Goal: Information Seeking & Learning: Learn about a topic

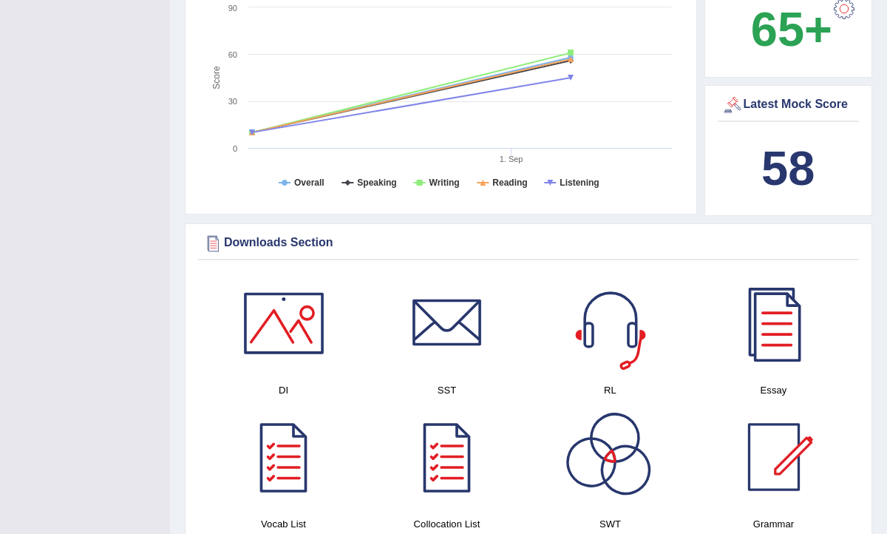
scroll to position [273, 0]
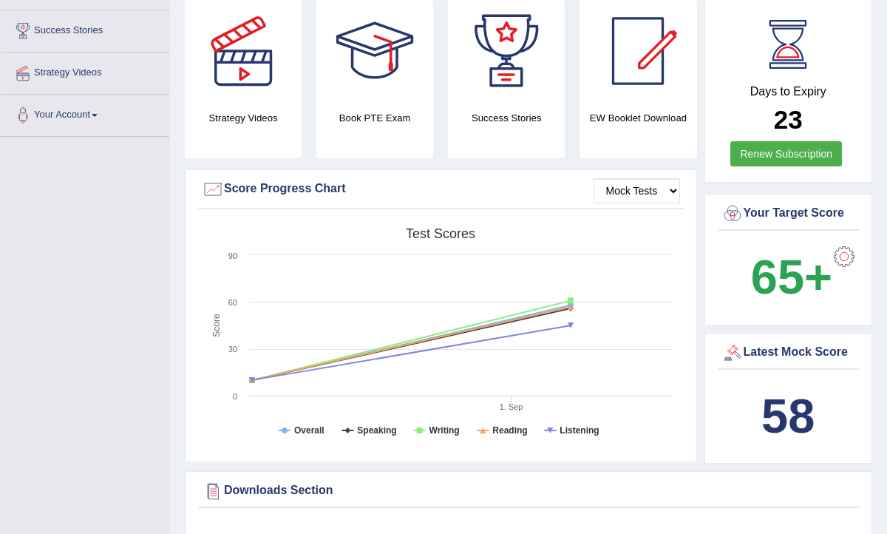
click at [373, 67] on div at bounding box center [374, 50] width 103 height 103
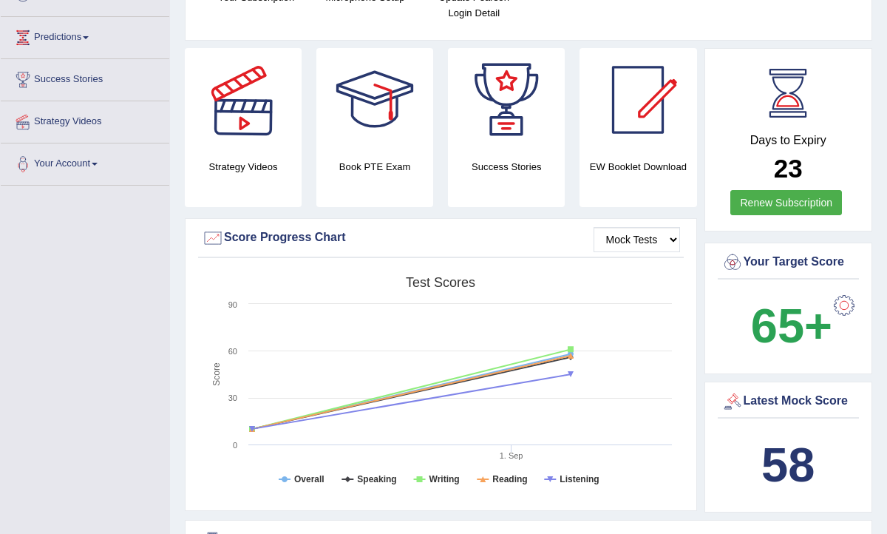
scroll to position [250, 0]
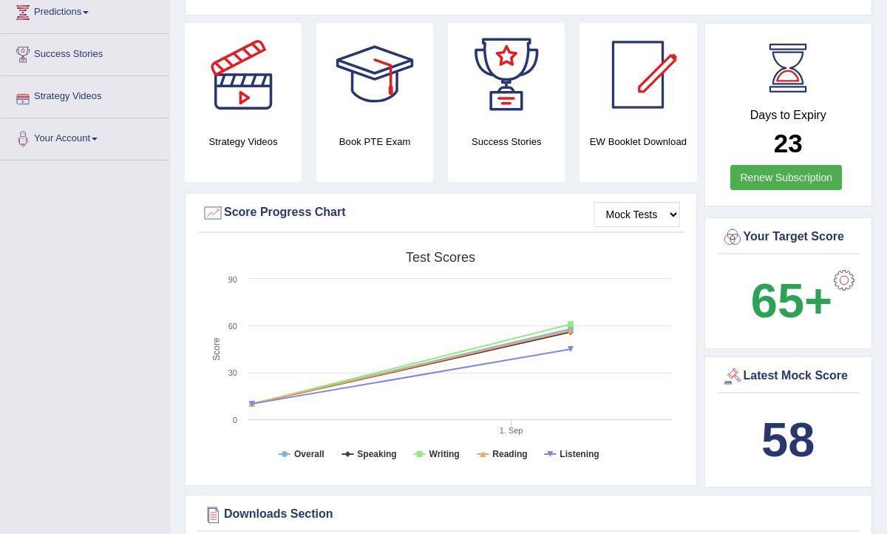
click at [90, 95] on link "Strategy Videos" at bounding box center [85, 94] width 169 height 37
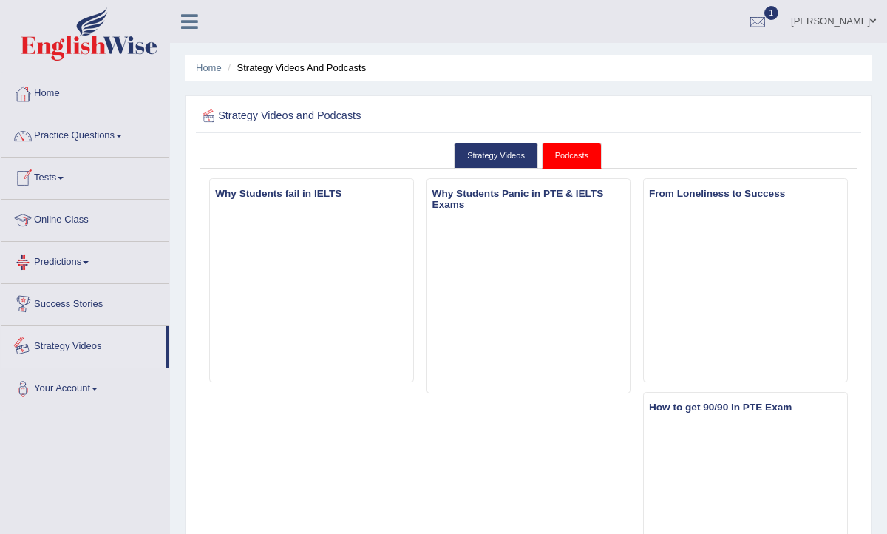
click at [84, 348] on link "Strategy Videos" at bounding box center [83, 344] width 165 height 37
click at [87, 305] on link "Success Stories" at bounding box center [85, 302] width 169 height 37
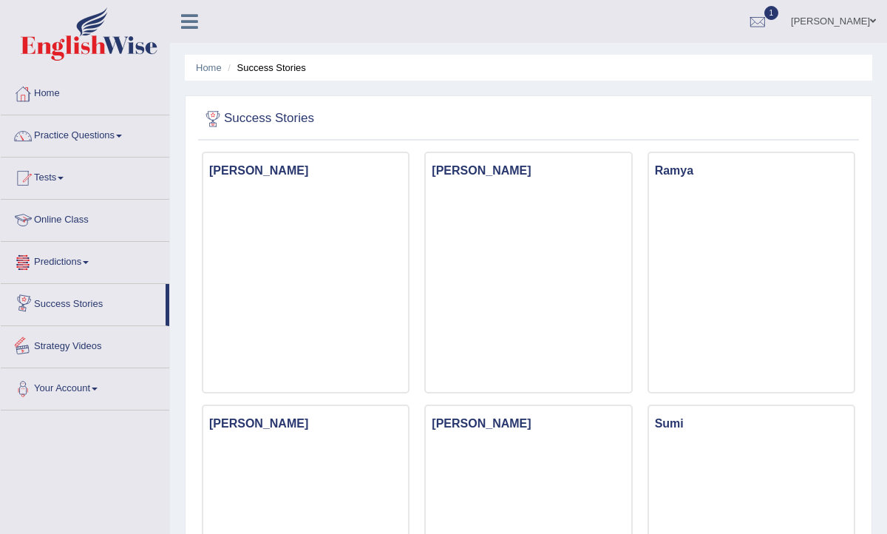
click at [84, 220] on link "Online Class" at bounding box center [85, 218] width 169 height 37
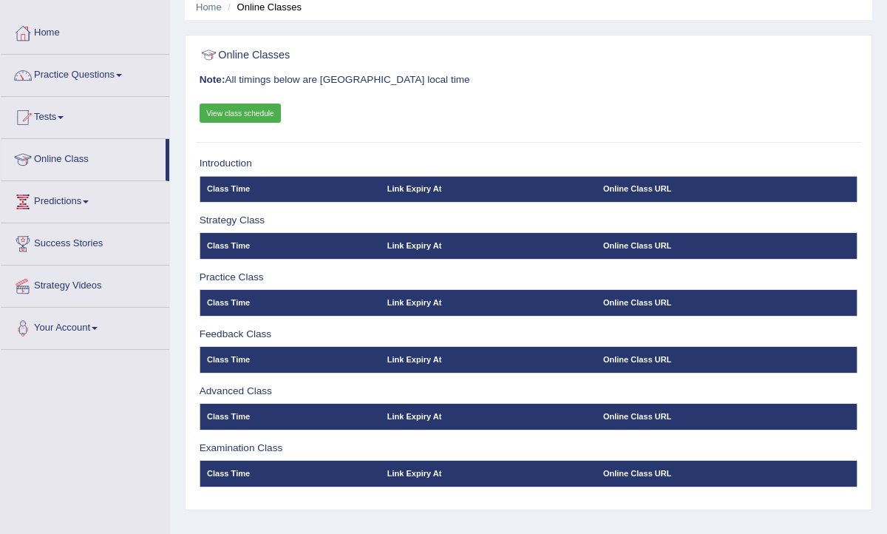
scroll to position [63, 0]
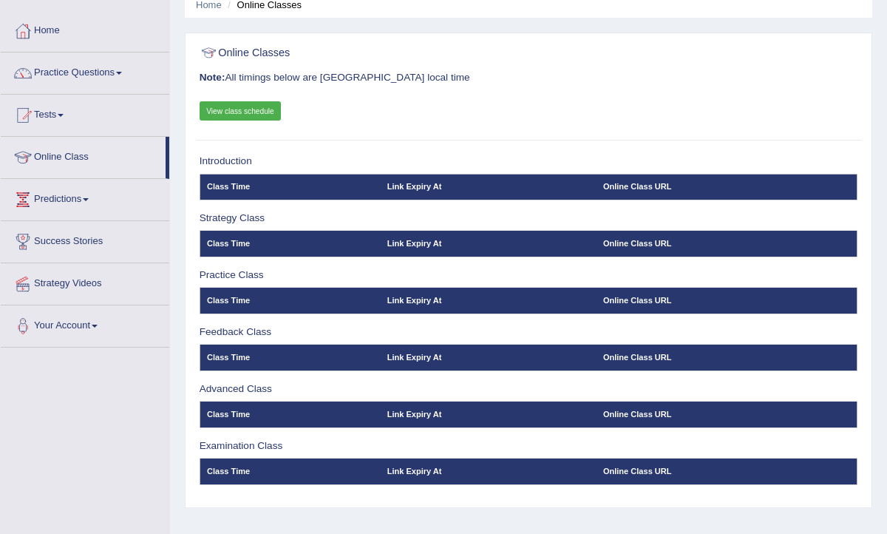
click at [235, 112] on link "View class schedule" at bounding box center [241, 110] width 82 height 19
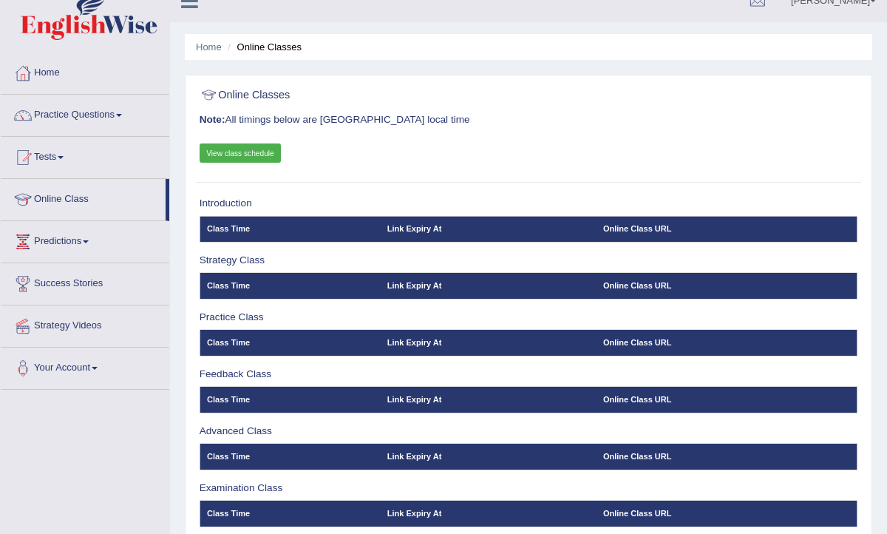
scroll to position [0, 0]
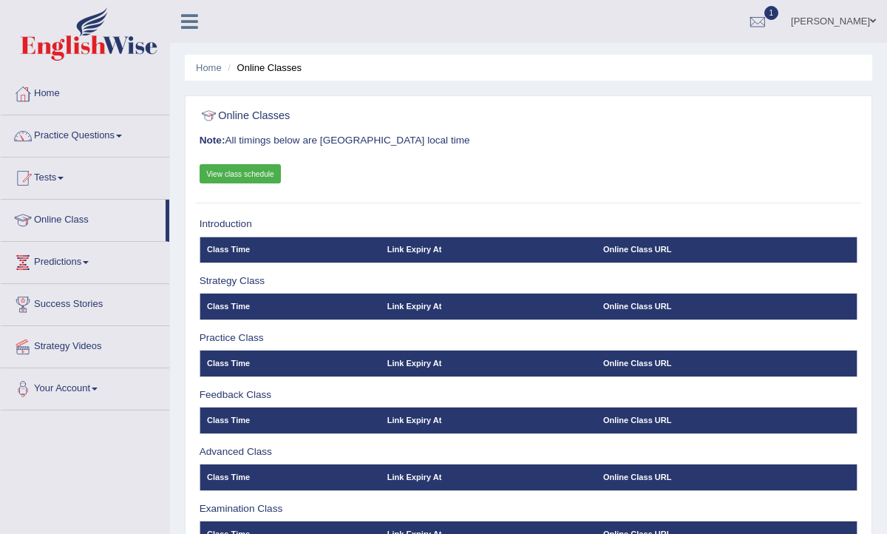
click at [285, 69] on li "Online Classes" at bounding box center [263, 68] width 78 height 14
click at [268, 66] on li "Online Classes" at bounding box center [263, 68] width 78 height 14
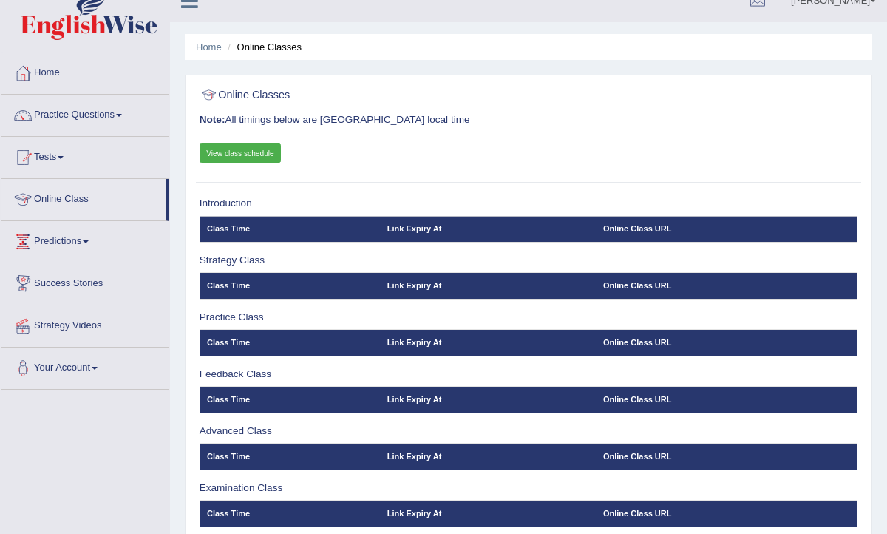
scroll to position [24, 0]
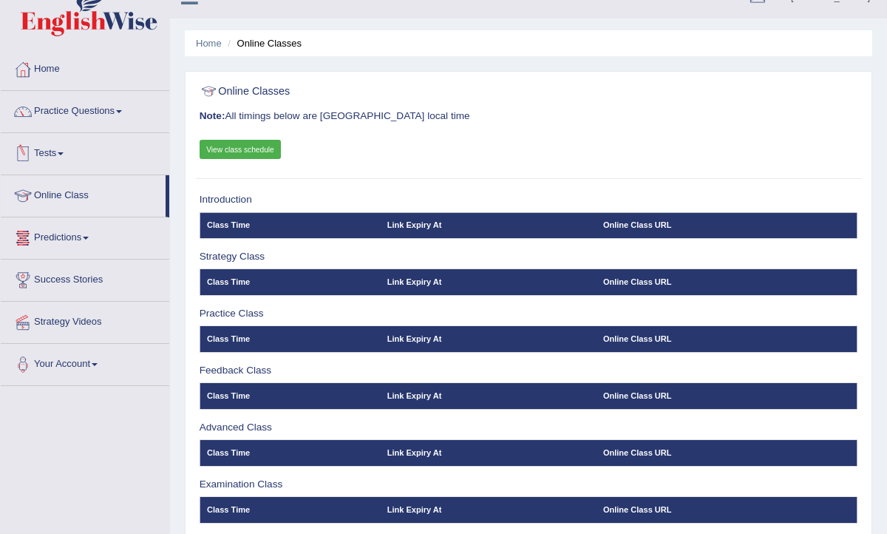
click at [59, 146] on link "Tests" at bounding box center [85, 151] width 169 height 37
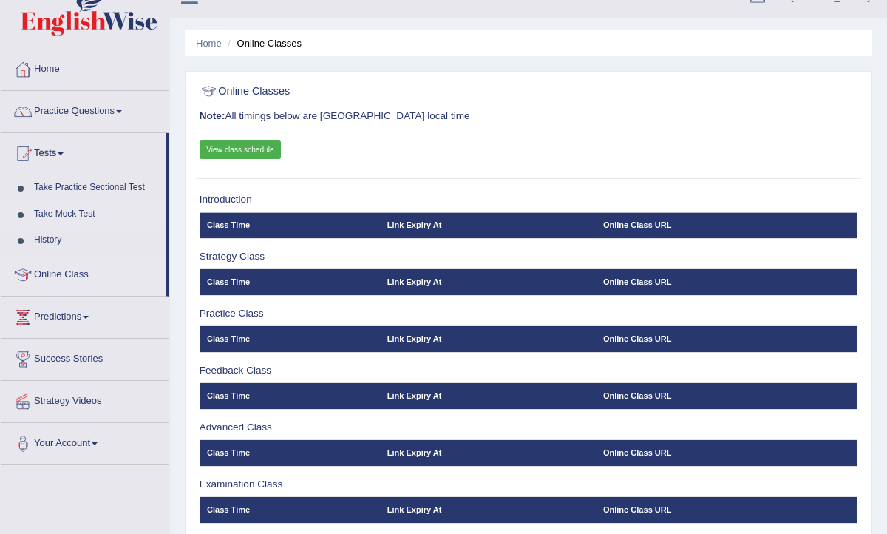
click at [58, 218] on link "Take Mock Test" at bounding box center [96, 214] width 138 height 27
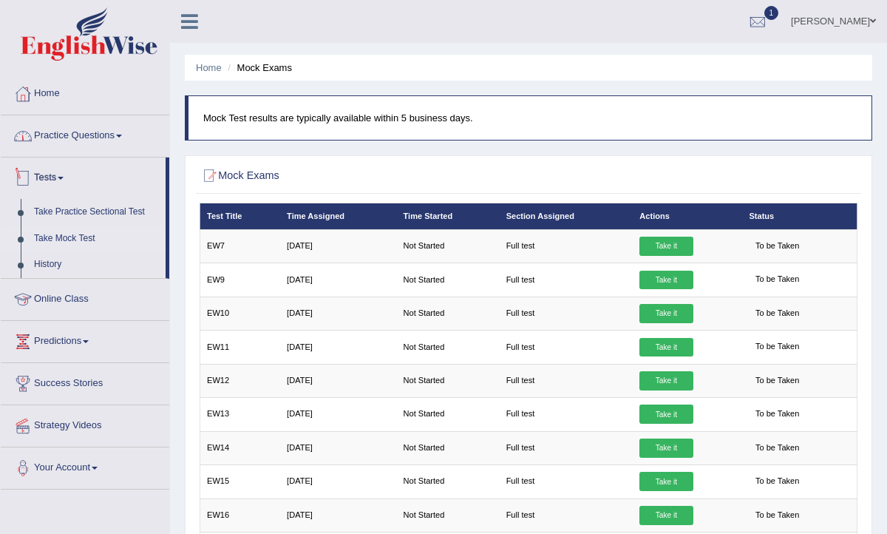
click at [65, 133] on link "Practice Questions" at bounding box center [85, 133] width 169 height 37
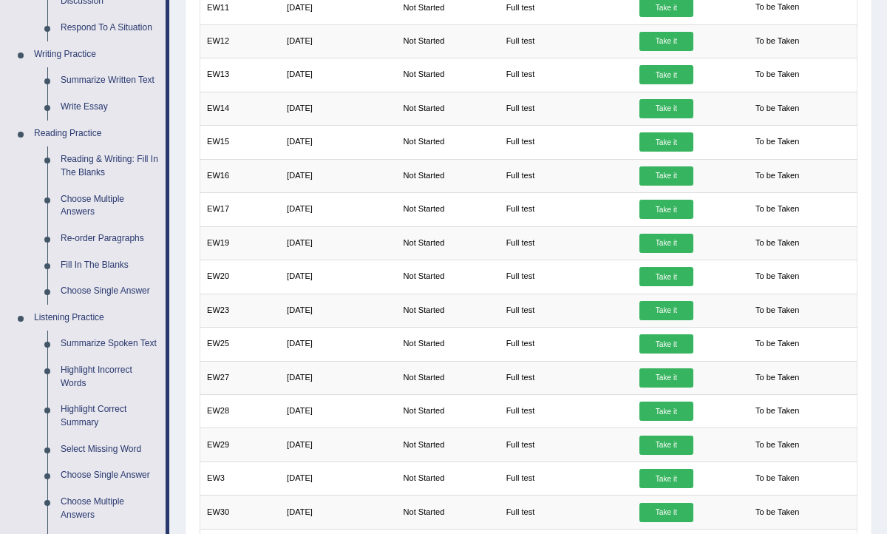
scroll to position [340, 0]
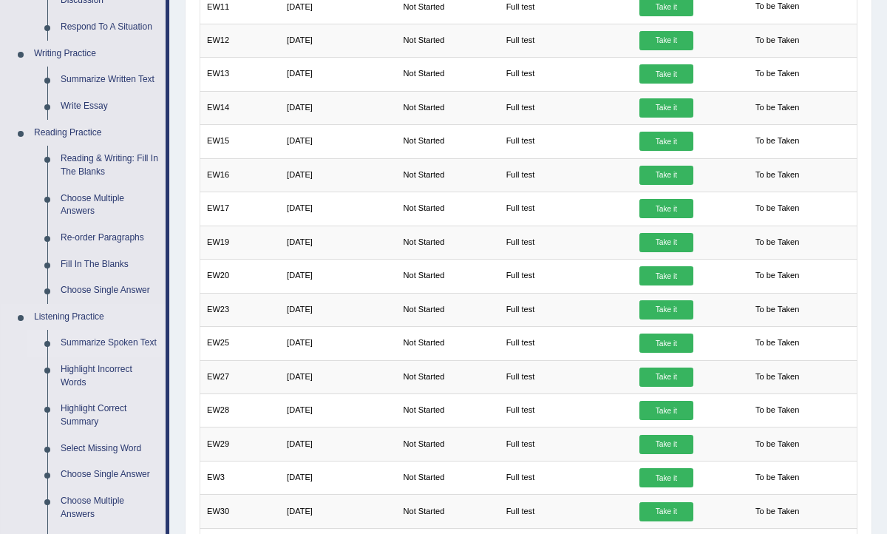
click at [93, 340] on link "Summarize Spoken Text" at bounding box center [110, 343] width 112 height 27
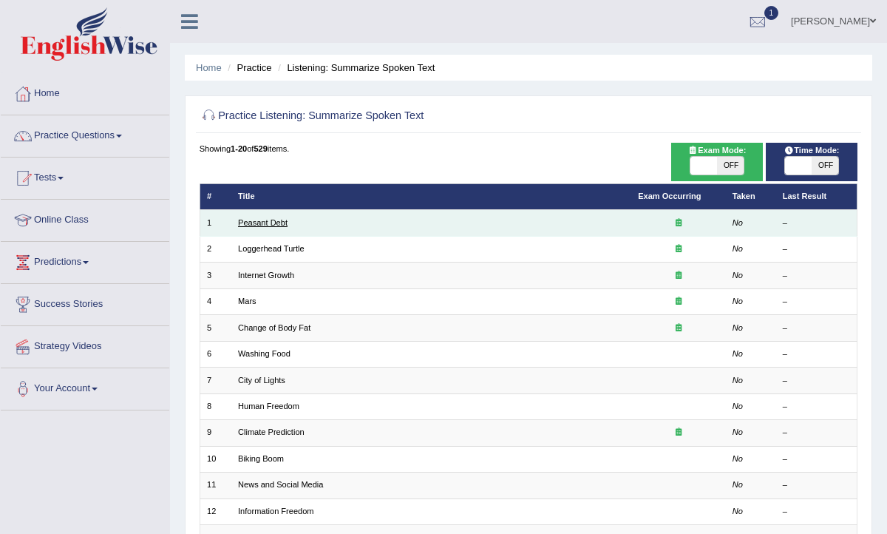
click at [263, 224] on link "Peasant Debt" at bounding box center [263, 222] width 50 height 9
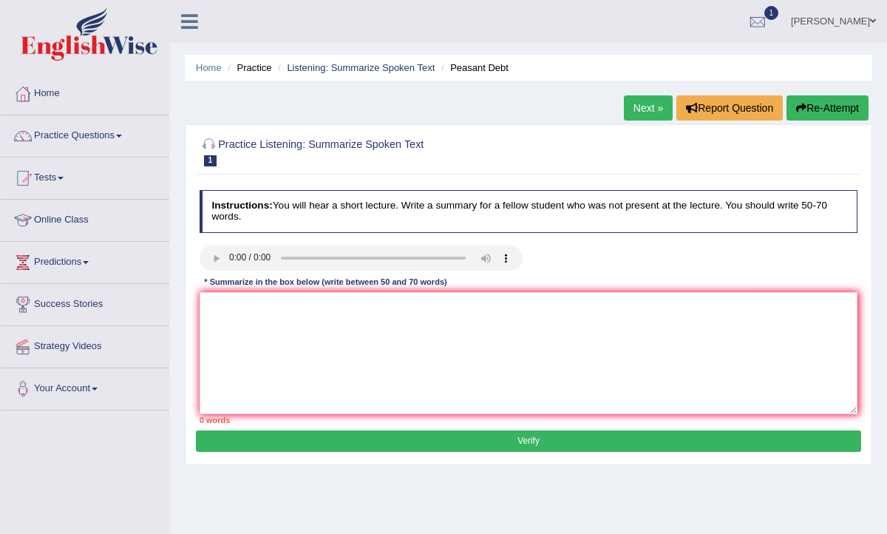
click at [648, 99] on link "Next »" at bounding box center [648, 107] width 49 height 25
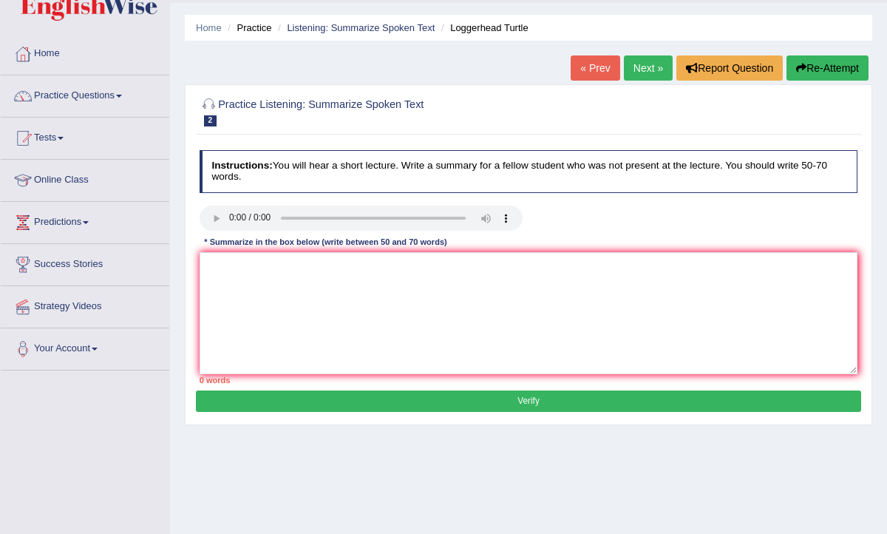
scroll to position [46, 0]
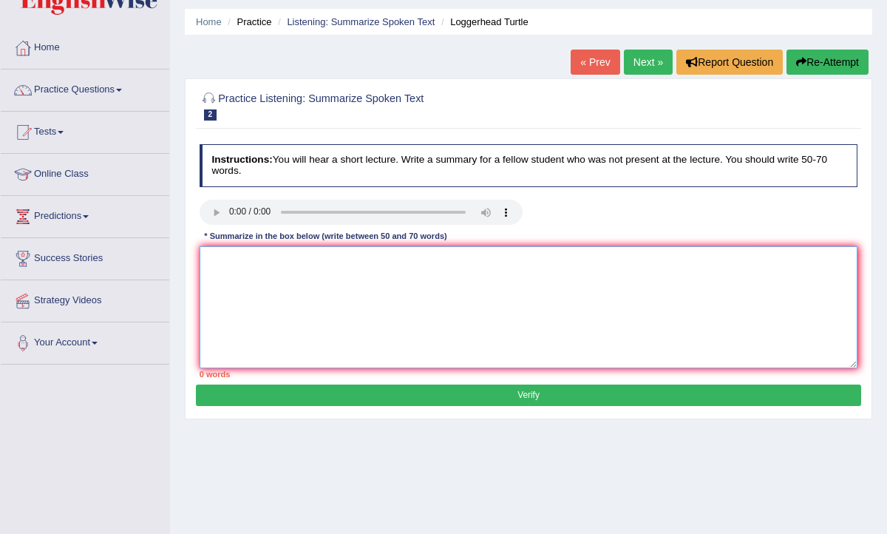
click at [267, 286] on textarea at bounding box center [529, 307] width 659 height 122
click at [426, 262] on textarea "The speaker provided a comprehensive overview about sea turtle, highlighting se…" at bounding box center [529, 307] width 659 height 122
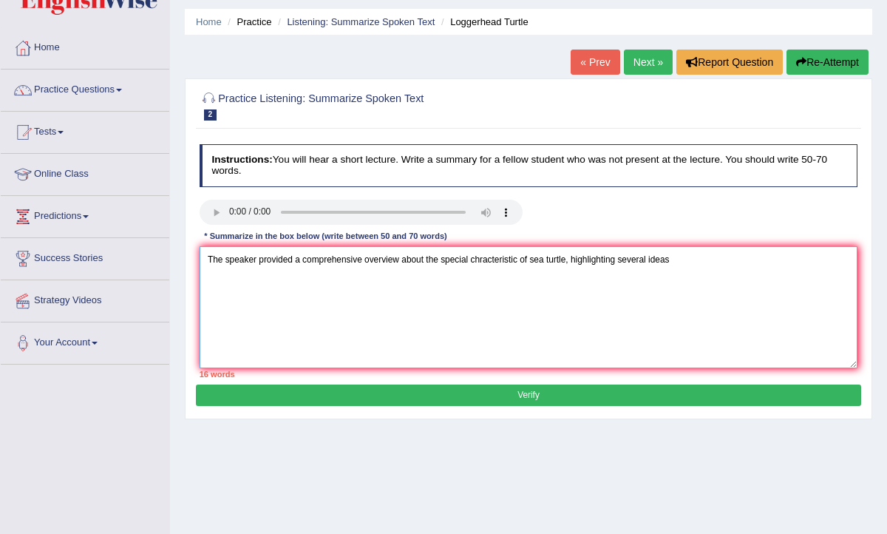
click at [695, 263] on textarea "The speaker provided a comprehensive overview about the special chracteristic o…" at bounding box center [529, 307] width 659 height 122
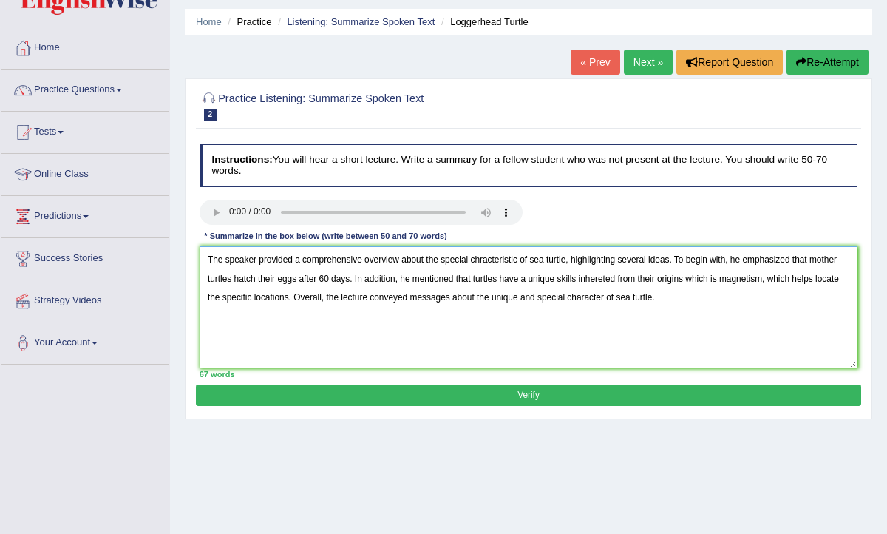
type textarea "The speaker provided a comprehensive overview about the special chracteristic o…"
click at [578, 397] on button "Verify" at bounding box center [528, 394] width 665 height 21
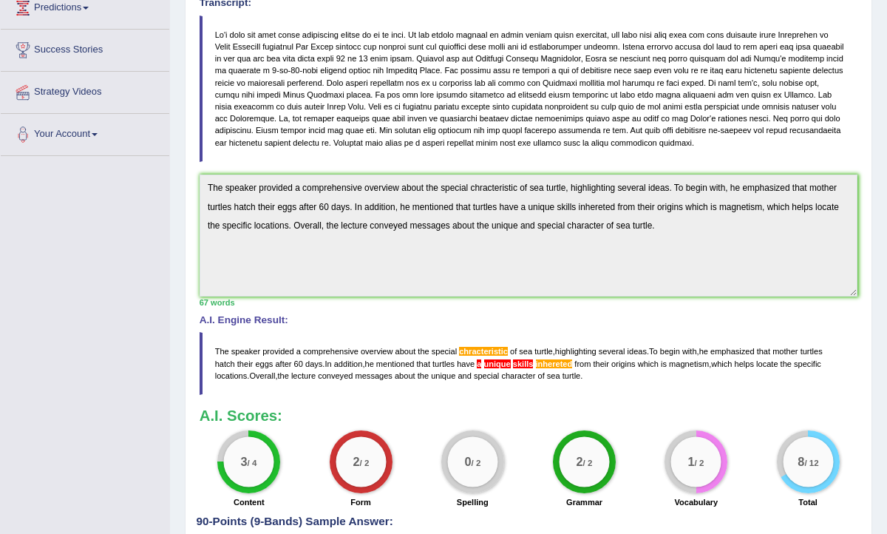
scroll to position [0, 0]
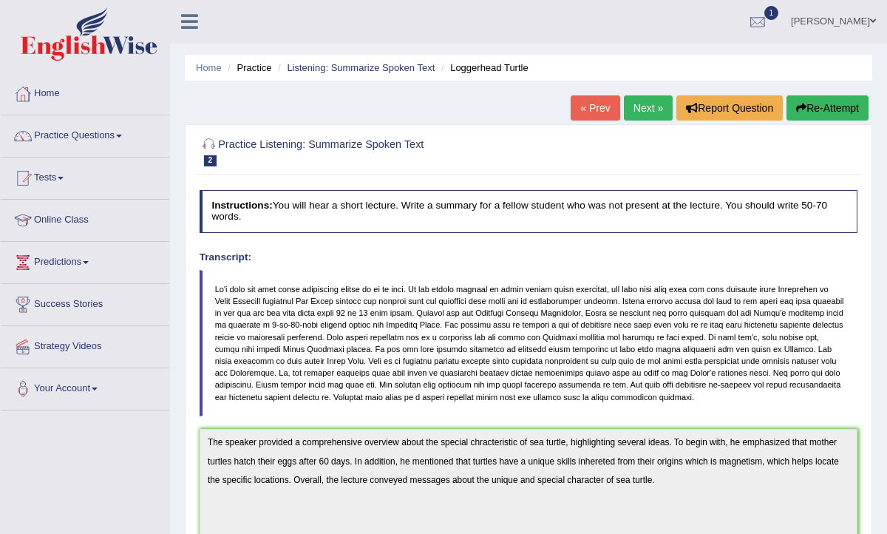
click at [769, 18] on div at bounding box center [758, 22] width 22 height 22
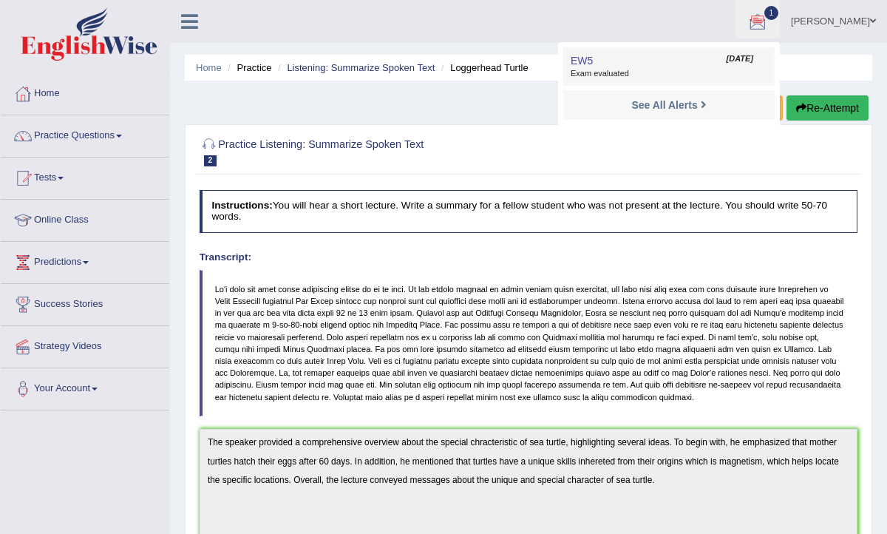
click at [600, 75] on span "Exam evaluated" at bounding box center [669, 74] width 197 height 12
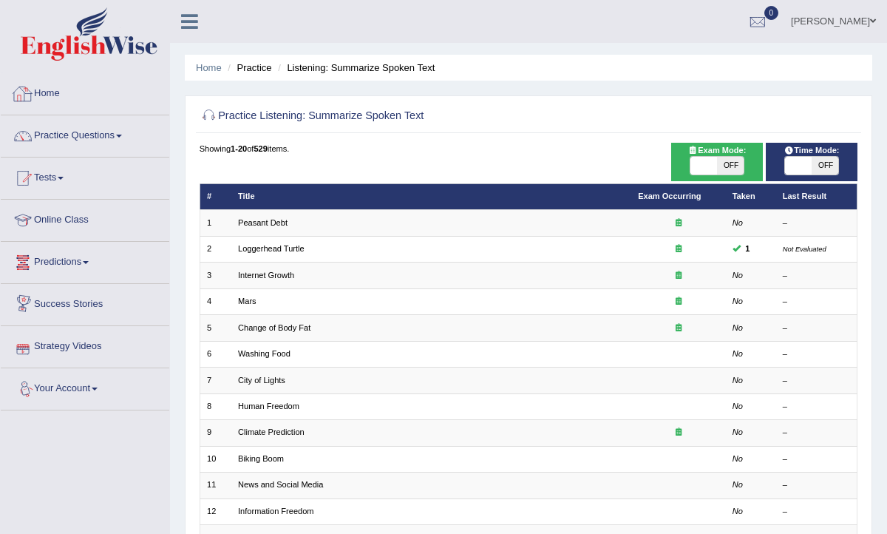
click at [46, 92] on link "Home" at bounding box center [85, 91] width 169 height 37
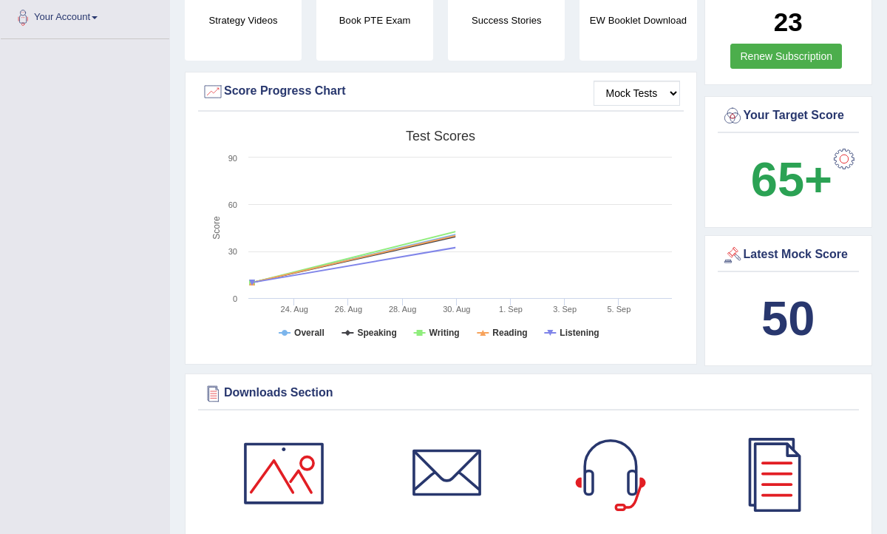
scroll to position [375, 0]
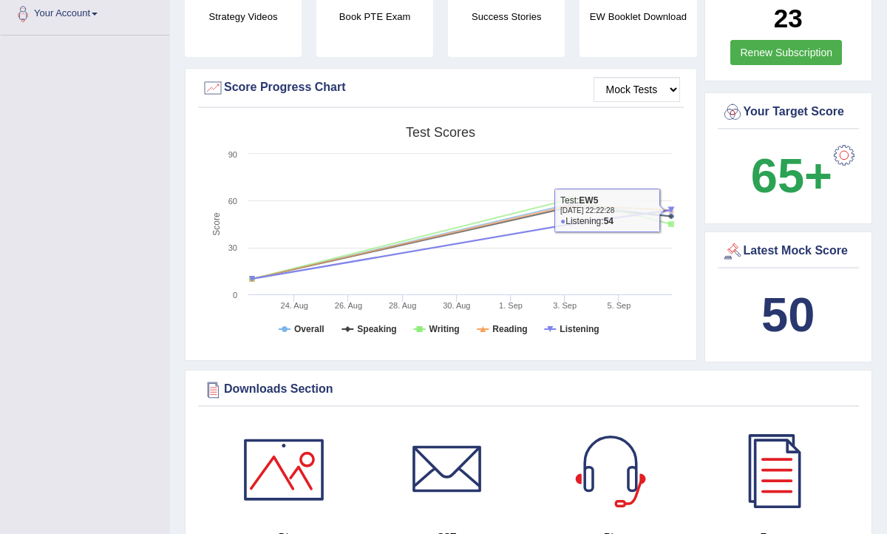
click at [690, 213] on div "Mock Tests Score Progress Chart Created with Highcharts 7.1.2 Score Test scores…" at bounding box center [441, 214] width 512 height 293
click at [682, 276] on div "Created with Highcharts 7.1.2 Score Test scores Overall Speaking Writing Readin…" at bounding box center [441, 236] width 486 height 234
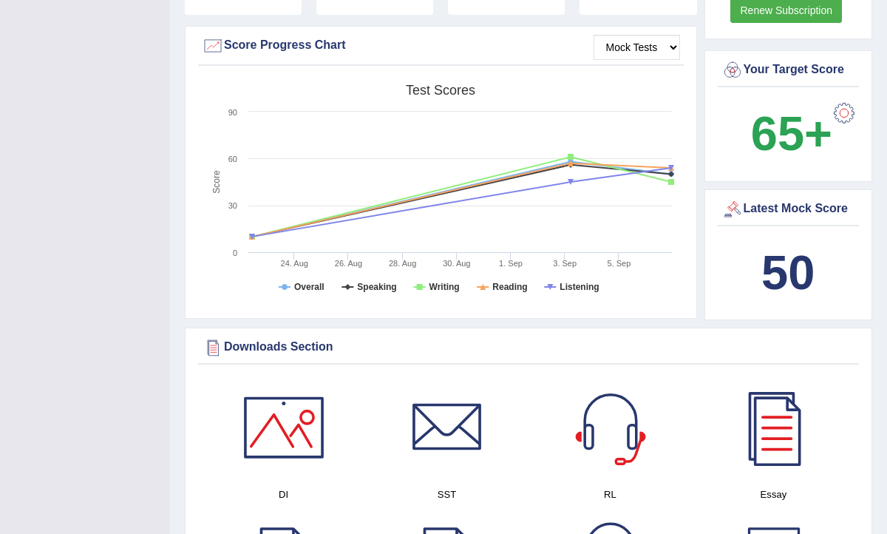
scroll to position [420, 0]
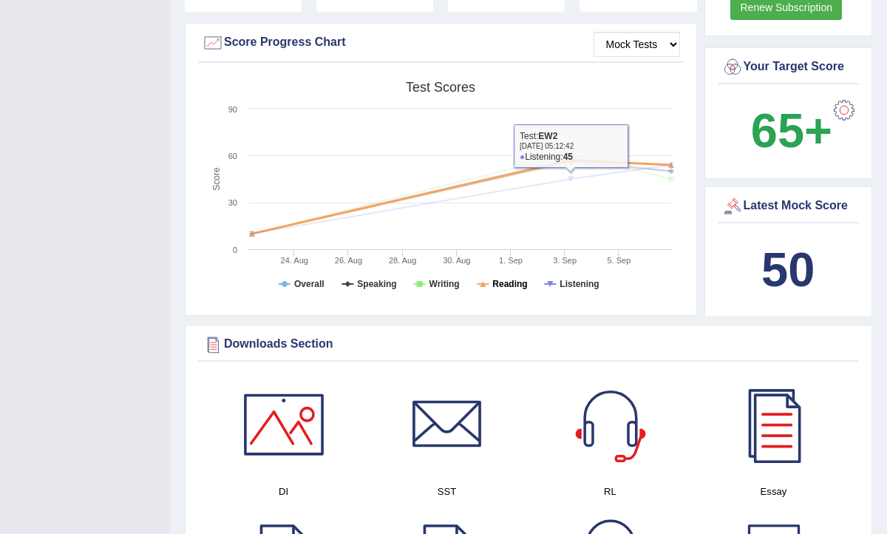
click at [513, 288] on tspan "Reading" at bounding box center [509, 284] width 35 height 10
click at [509, 282] on tspan "Reading" at bounding box center [509, 284] width 35 height 10
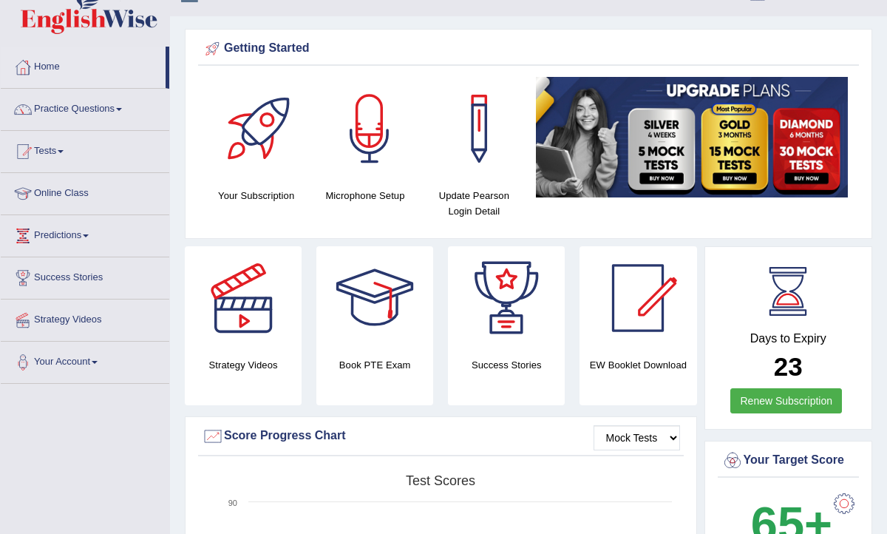
scroll to position [0, 0]
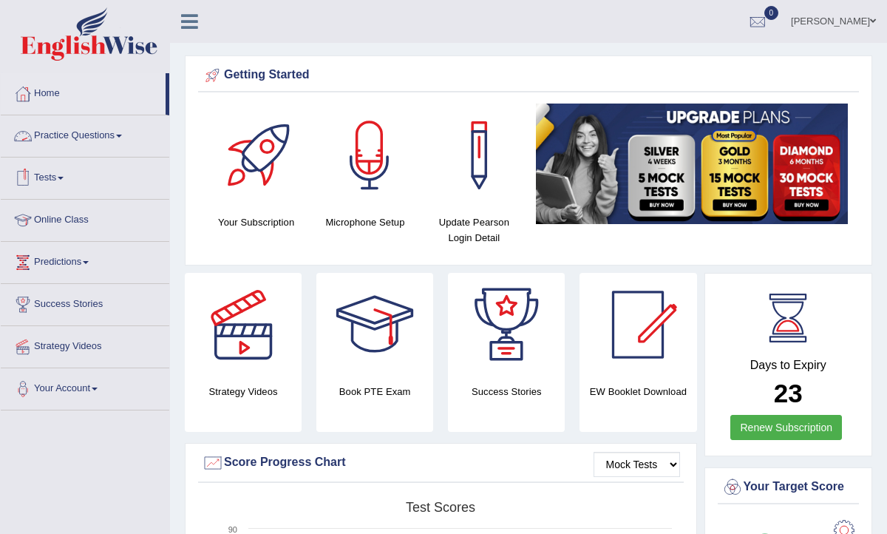
click at [61, 141] on link "Practice Questions" at bounding box center [85, 133] width 169 height 37
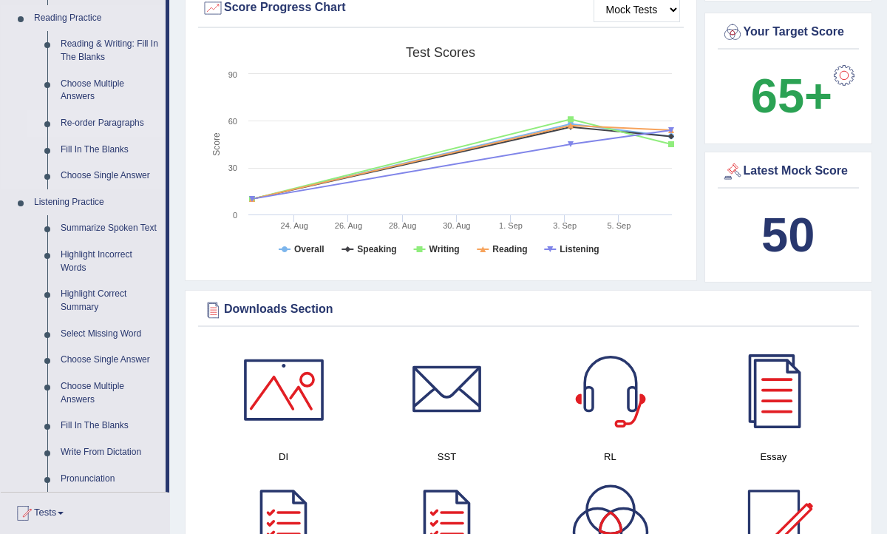
scroll to position [469, 0]
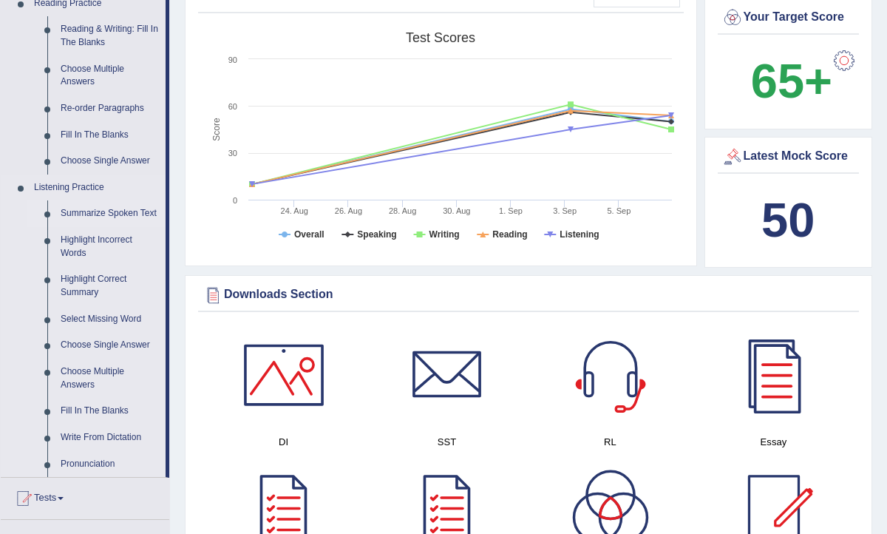
click at [106, 213] on link "Summarize Spoken Text" at bounding box center [110, 213] width 112 height 27
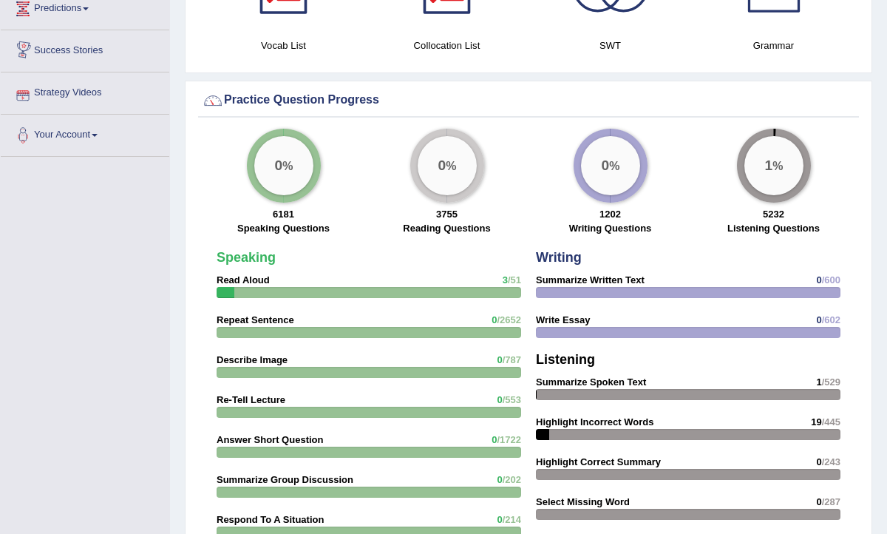
scroll to position [928, 0]
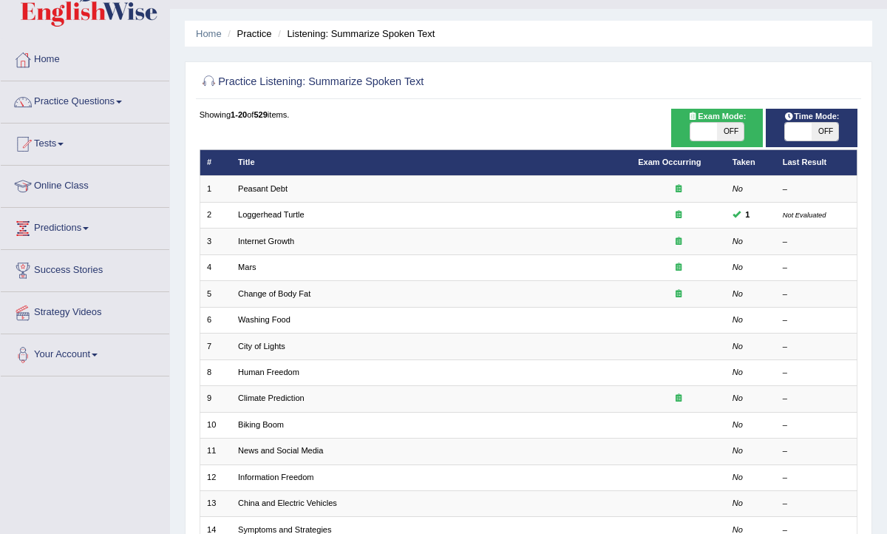
scroll to position [36, 0]
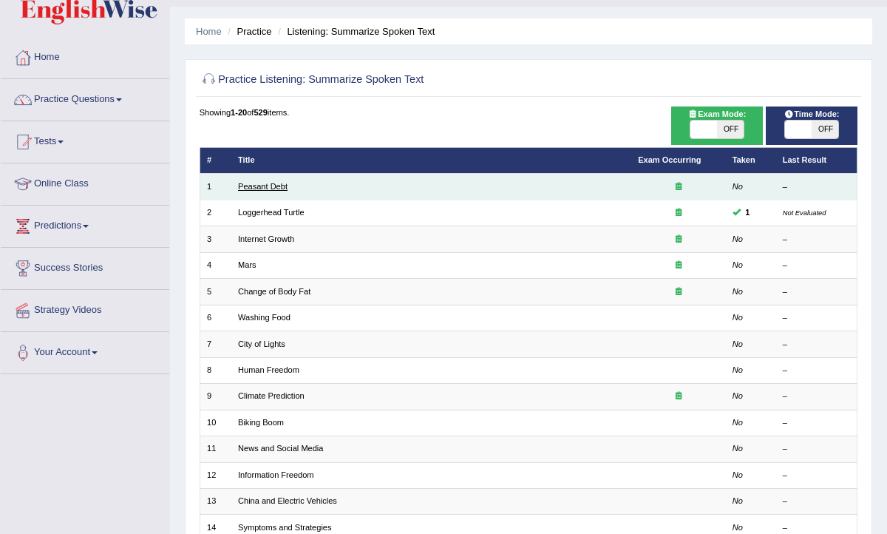
click at [271, 189] on link "Peasant Debt" at bounding box center [263, 186] width 50 height 9
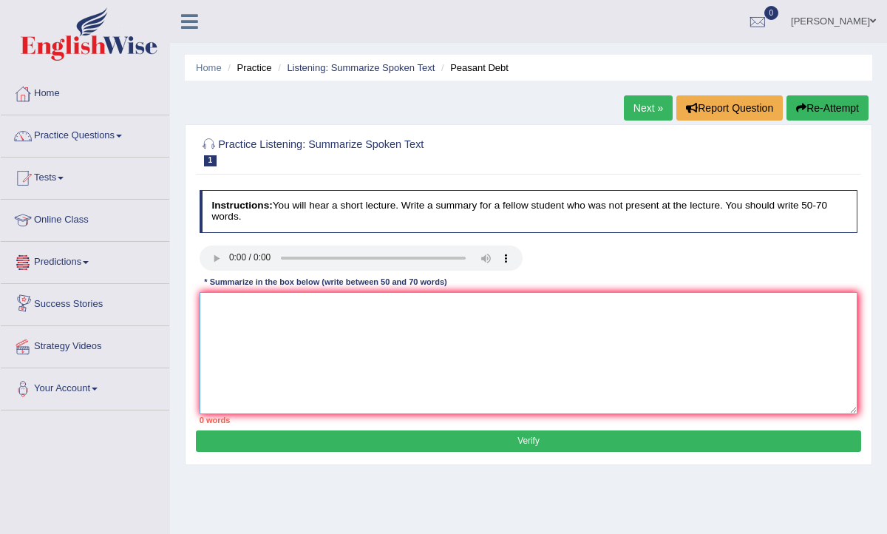
click at [245, 324] on textarea at bounding box center [529, 353] width 659 height 122
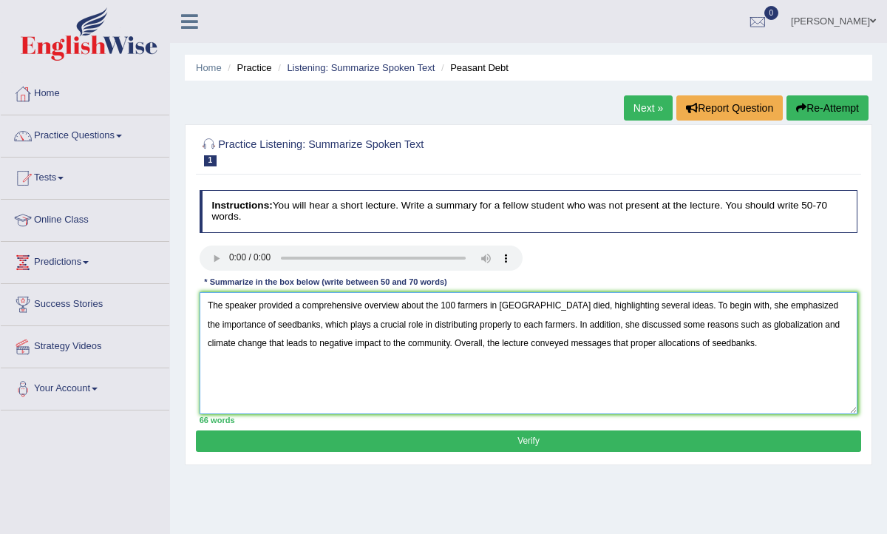
type textarea "The speaker provided a comprehensive overview about the 100 farmers in [GEOGRAP…"
click at [497, 443] on button "Verify" at bounding box center [528, 440] width 665 height 21
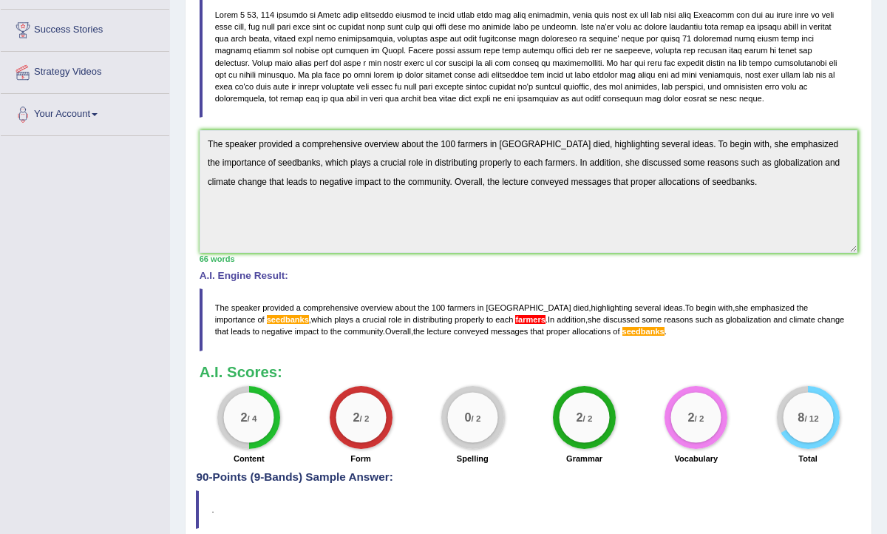
scroll to position [273, 0]
click at [515, 324] on span "farmers" at bounding box center [530, 320] width 30 height 9
click at [622, 336] on span "seedbanks" at bounding box center [643, 331] width 42 height 9
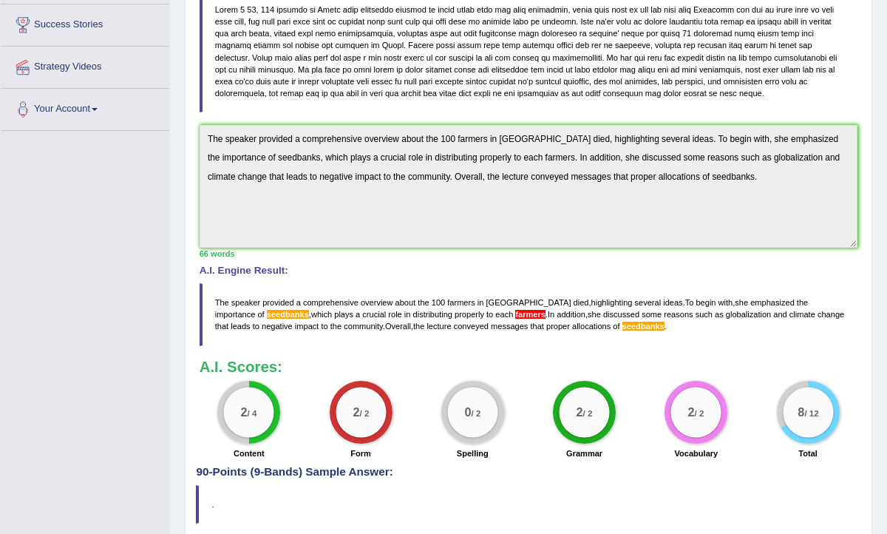
scroll to position [282, 0]
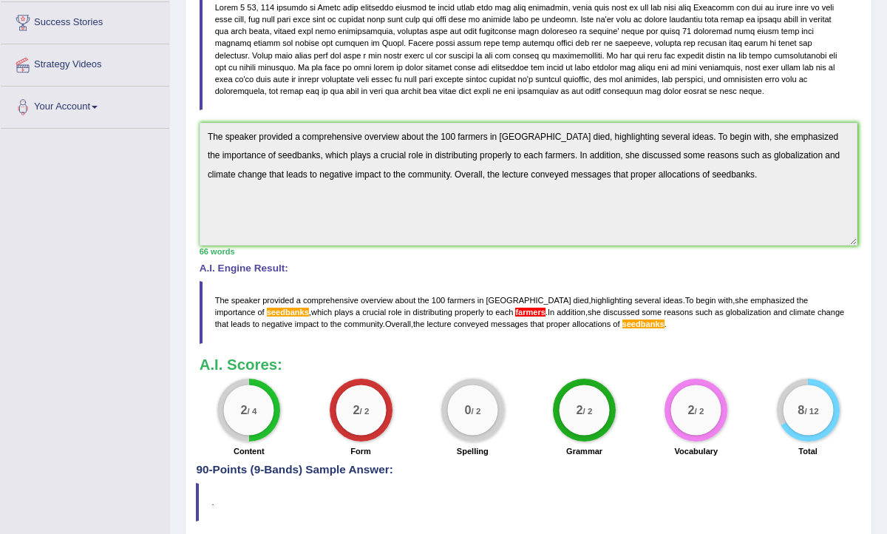
click at [515, 316] on span "farmers" at bounding box center [530, 311] width 30 height 9
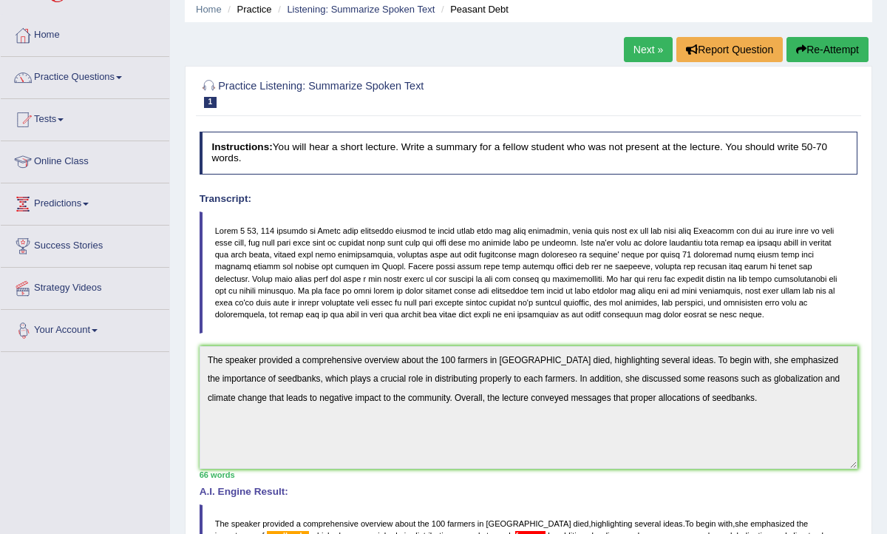
scroll to position [0, 0]
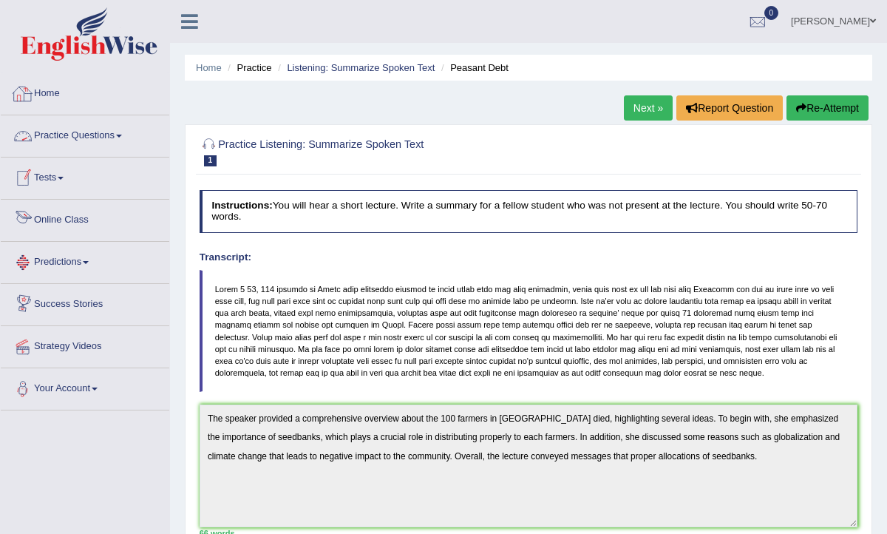
click at [55, 166] on link "Tests" at bounding box center [85, 175] width 169 height 37
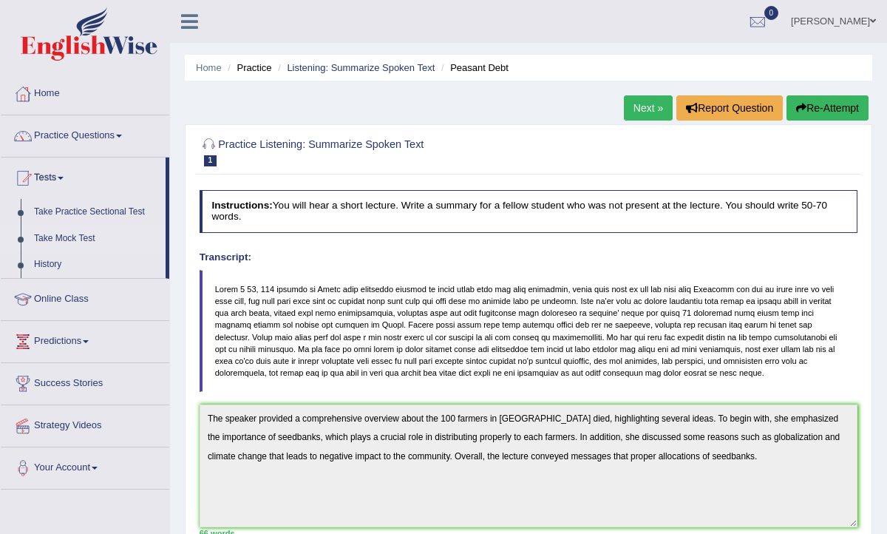
click at [74, 236] on link "Take Mock Test" at bounding box center [96, 238] width 138 height 27
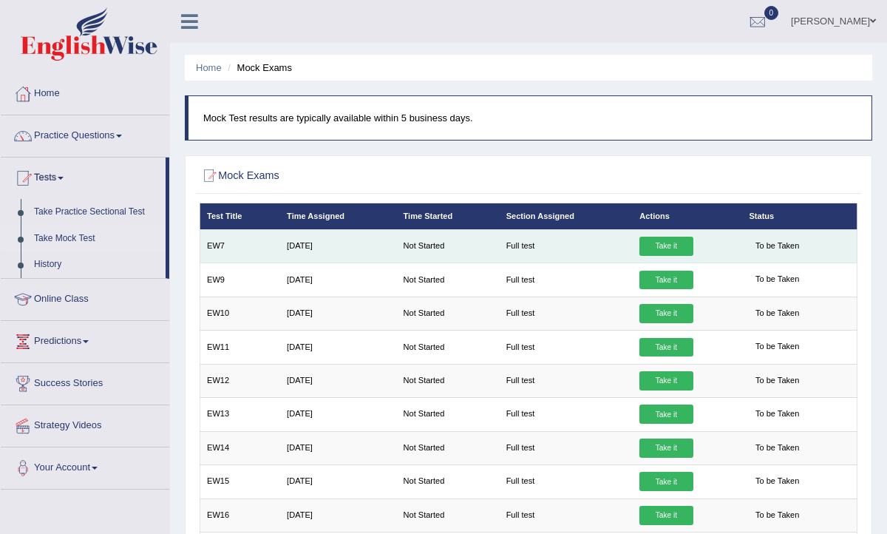
click at [680, 246] on link "Take it" at bounding box center [665, 246] width 53 height 19
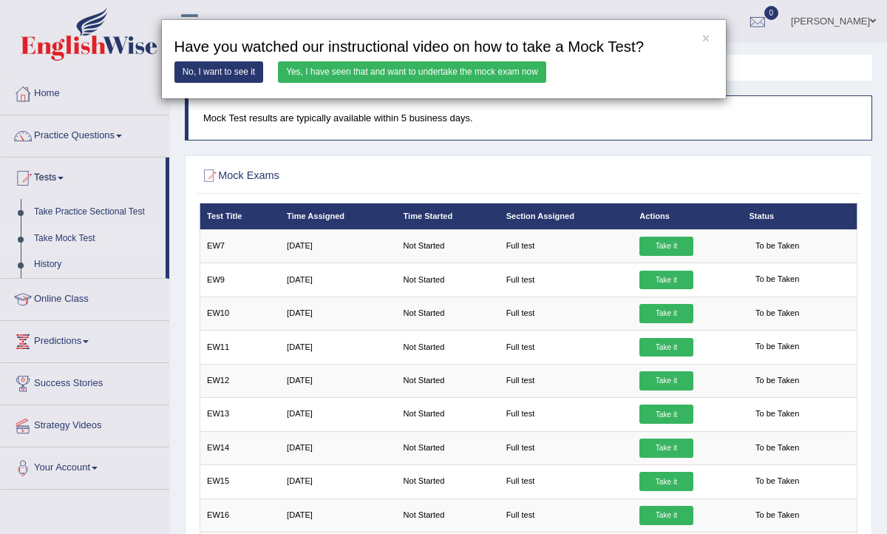
click at [481, 62] on link "Yes, I have seen that and want to undertake the mock exam now" at bounding box center [412, 71] width 268 height 21
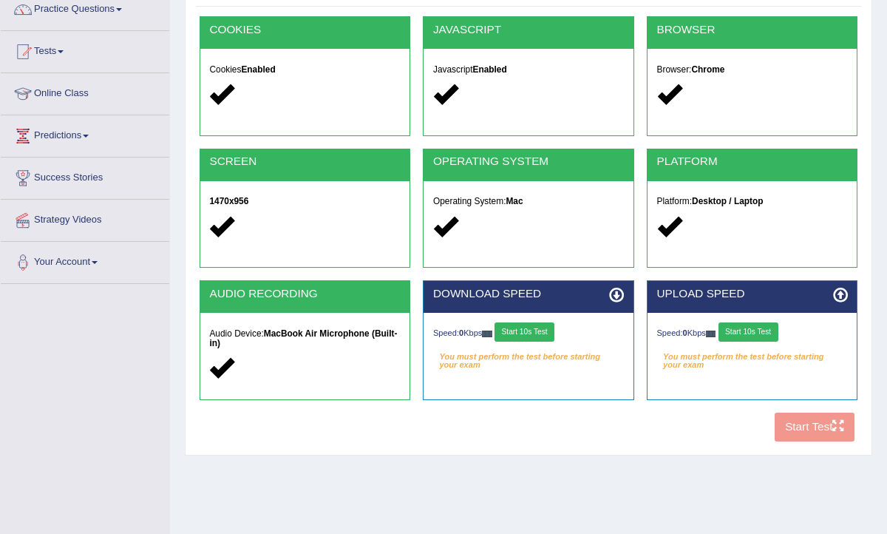
scroll to position [242, 0]
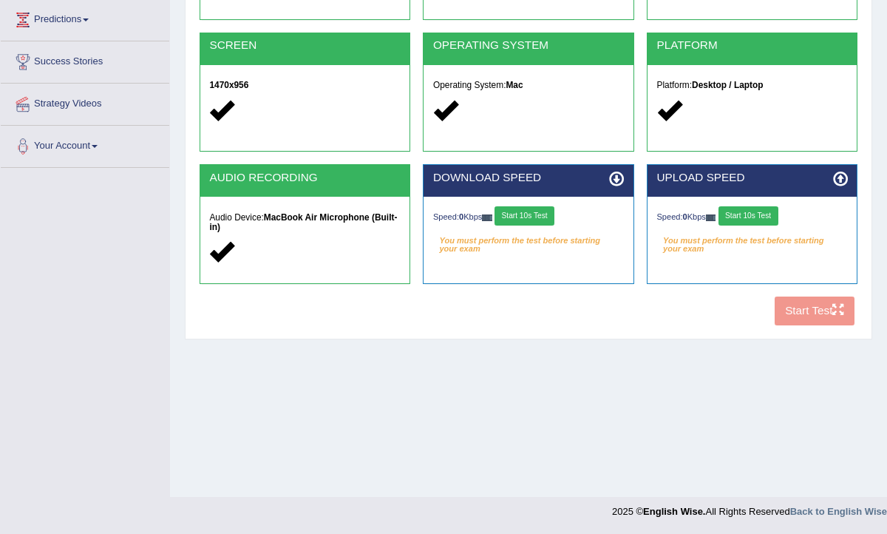
click at [525, 221] on button "Start 10s Test" at bounding box center [524, 215] width 60 height 19
click at [773, 219] on button "Start 10s Test" at bounding box center [748, 215] width 60 height 19
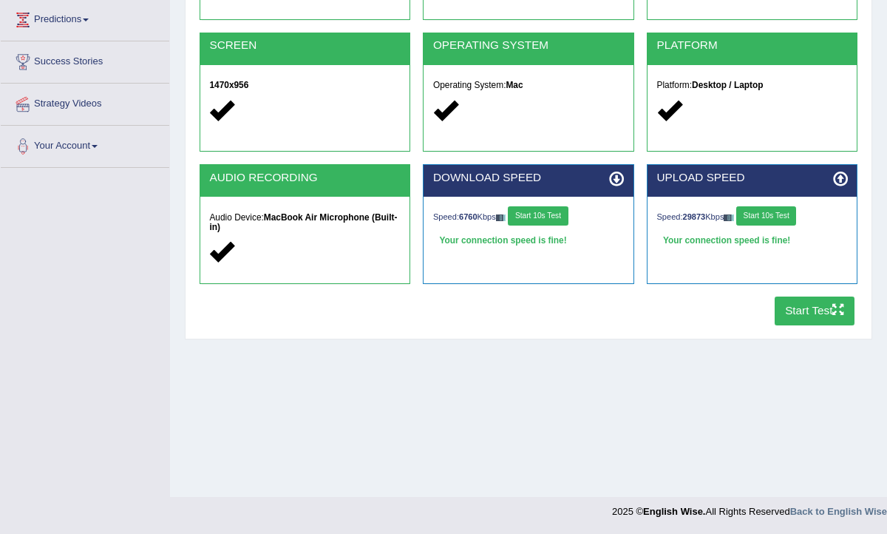
click at [814, 322] on button "Start Test" at bounding box center [815, 310] width 81 height 29
